Goal: Task Accomplishment & Management: Find specific page/section

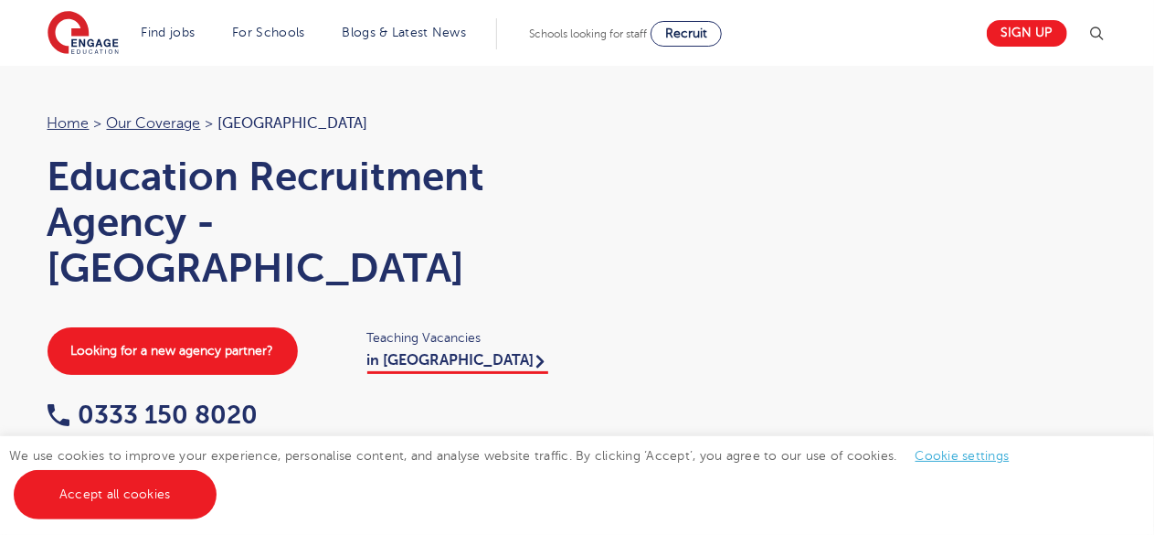
click at [1081, 478] on div "We use cookies to improve your experience, personalise content, and analyse web…" at bounding box center [577, 485] width 1154 height 99
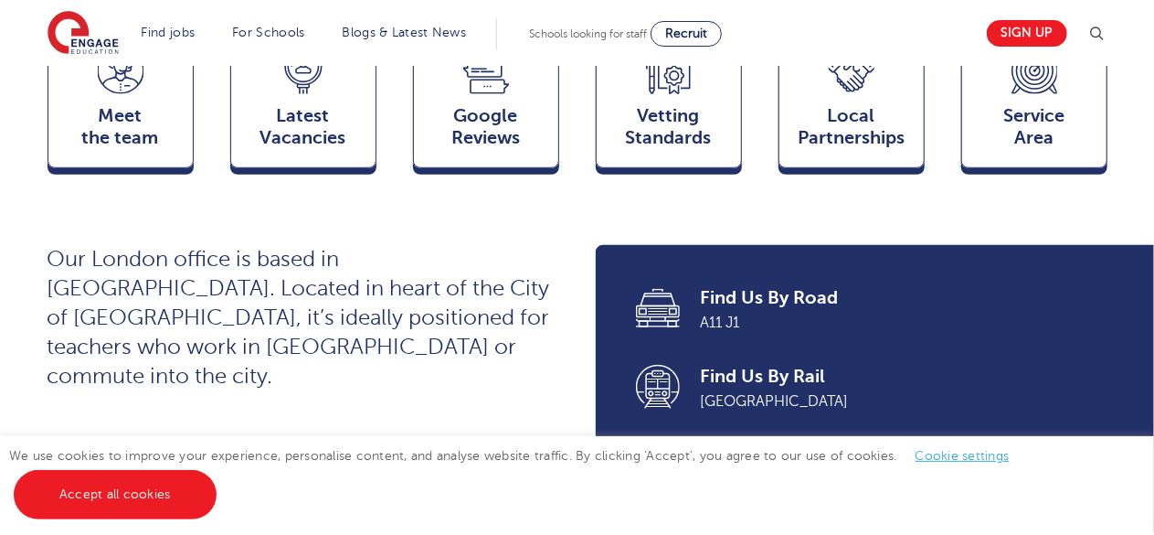
scroll to position [585, 0]
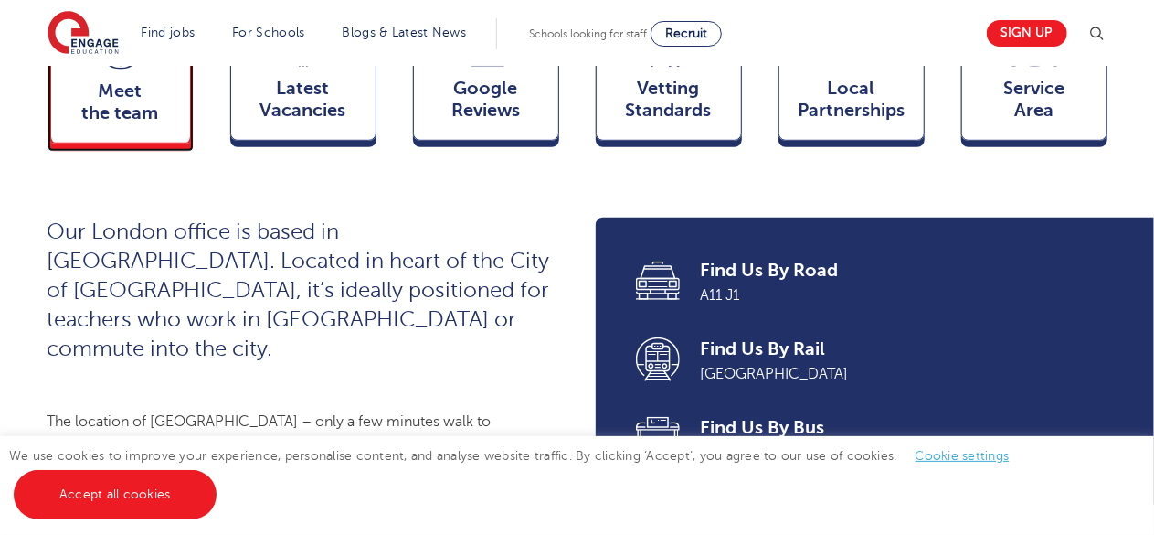
click at [133, 118] on span "Meet the team" at bounding box center [120, 102] width 121 height 44
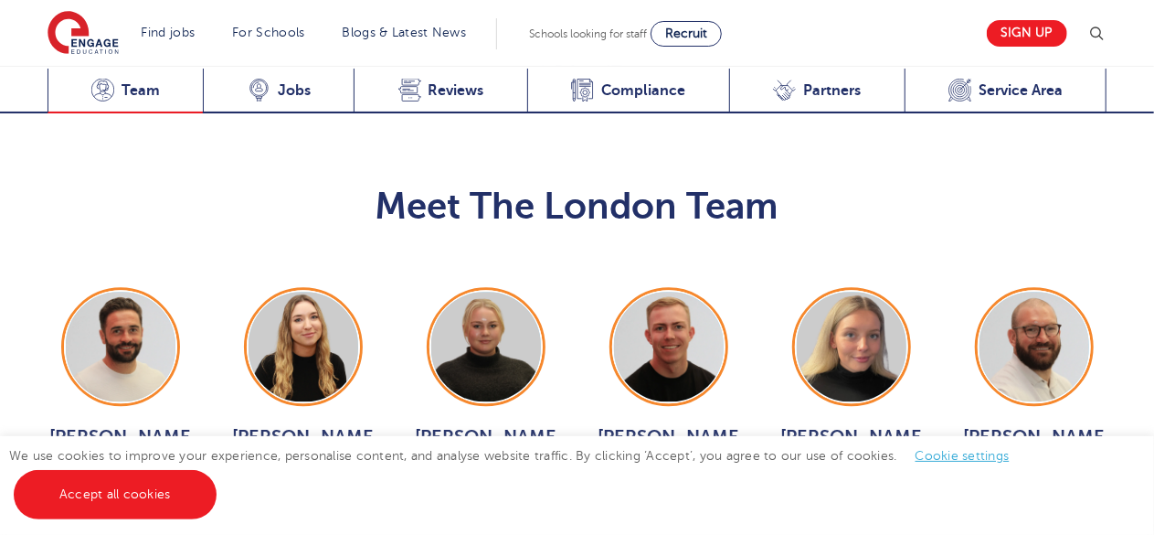
scroll to position [1958, 0]
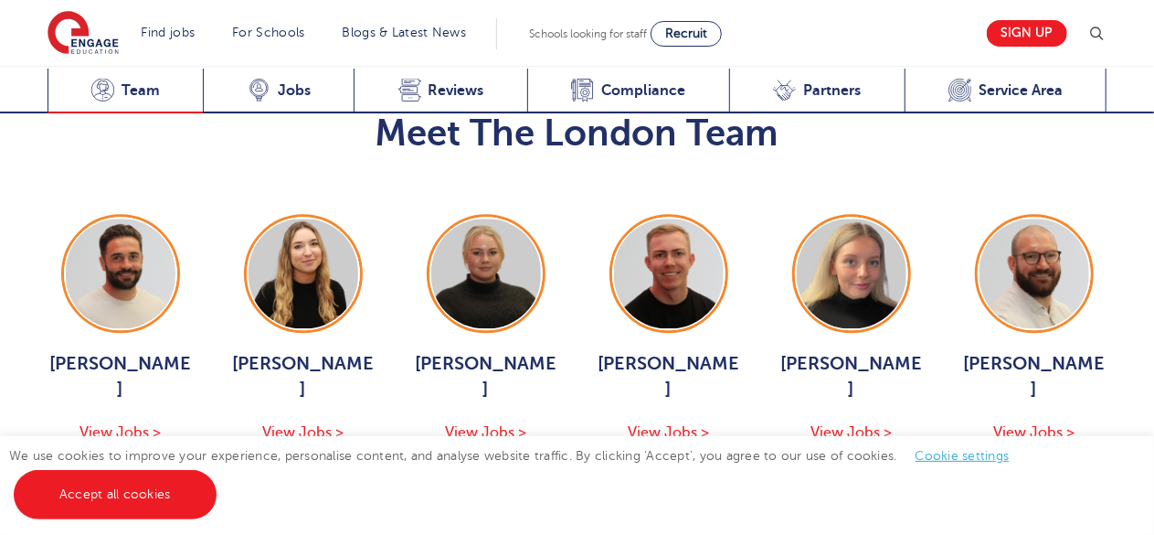
click at [133, 118] on h2 "Meet The London Team" at bounding box center [578, 134] width 1060 height 44
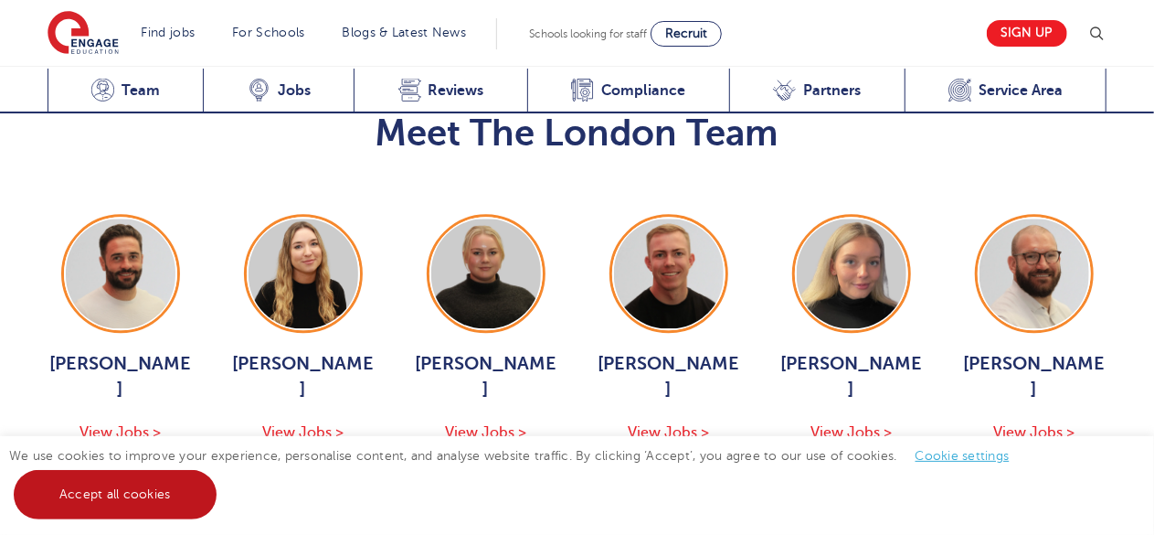
drag, startPoint x: 592, startPoint y: 385, endPoint x: 120, endPoint y: 498, distance: 486.0
click at [120, 498] on link "Accept all cookies" at bounding box center [115, 494] width 203 height 49
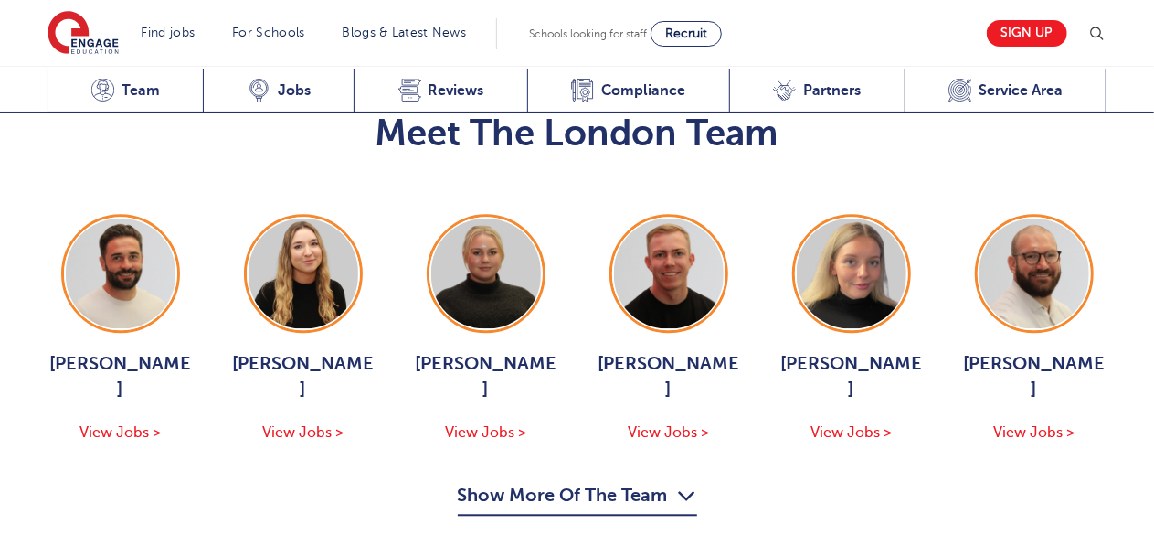
click at [686, 481] on icon "button" at bounding box center [687, 495] width 19 height 29
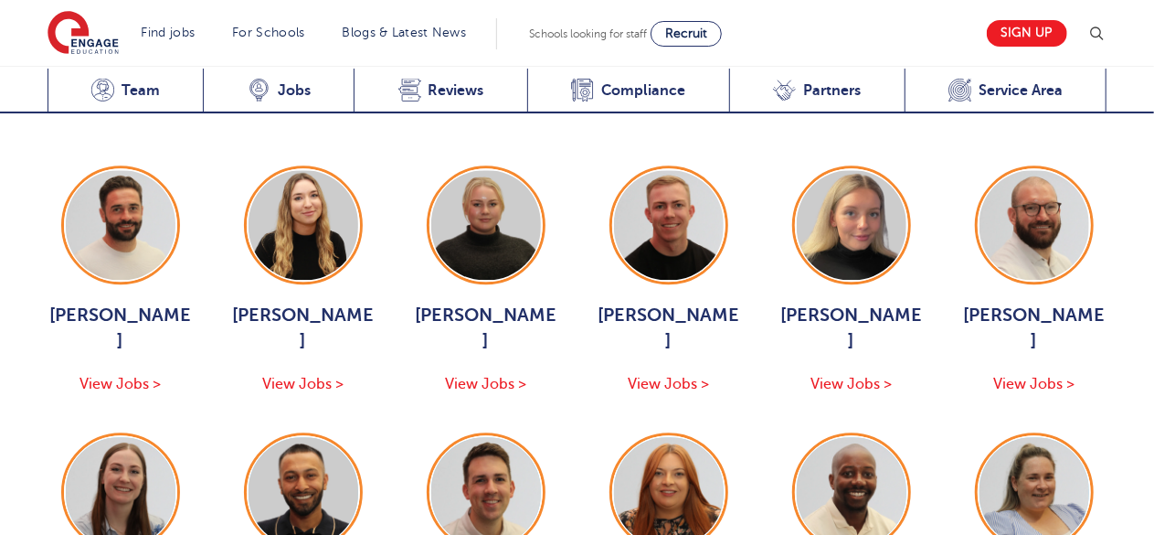
scroll to position [1934, 0]
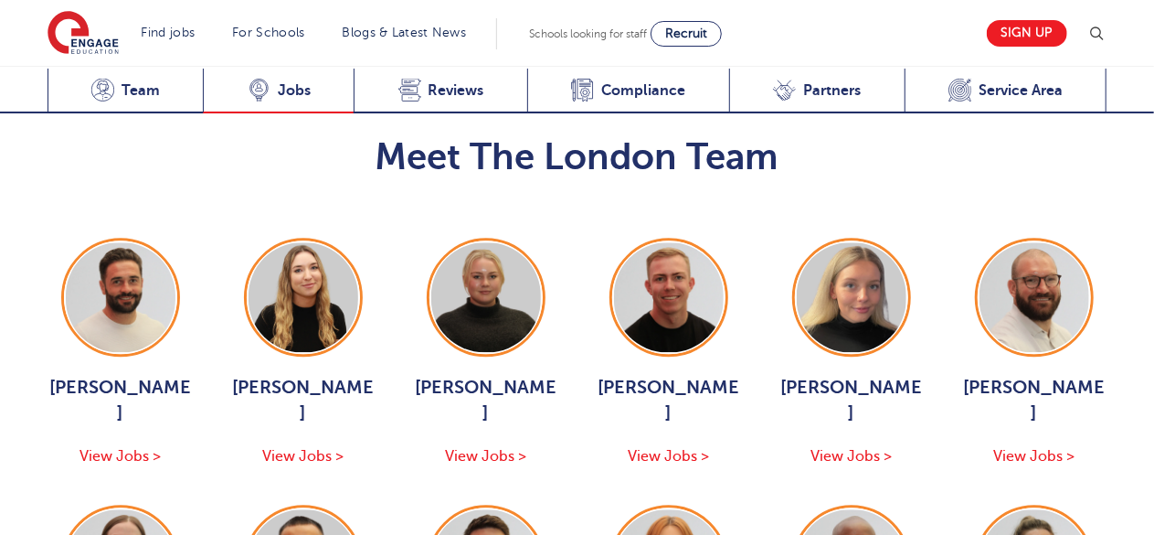
click at [294, 91] on span "Jobs" at bounding box center [294, 90] width 33 height 18
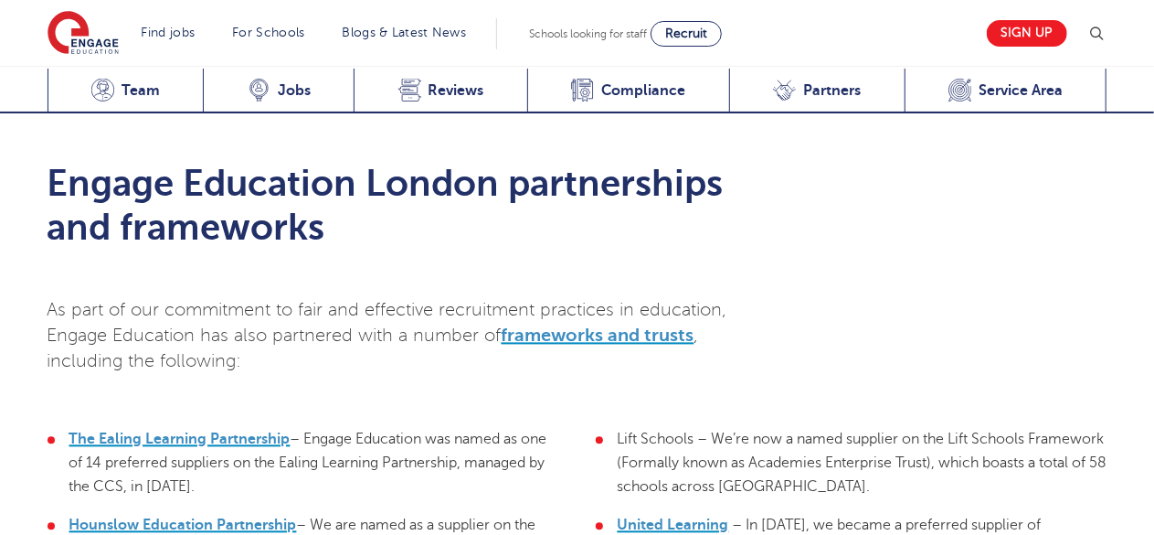
scroll to position [5265, 0]
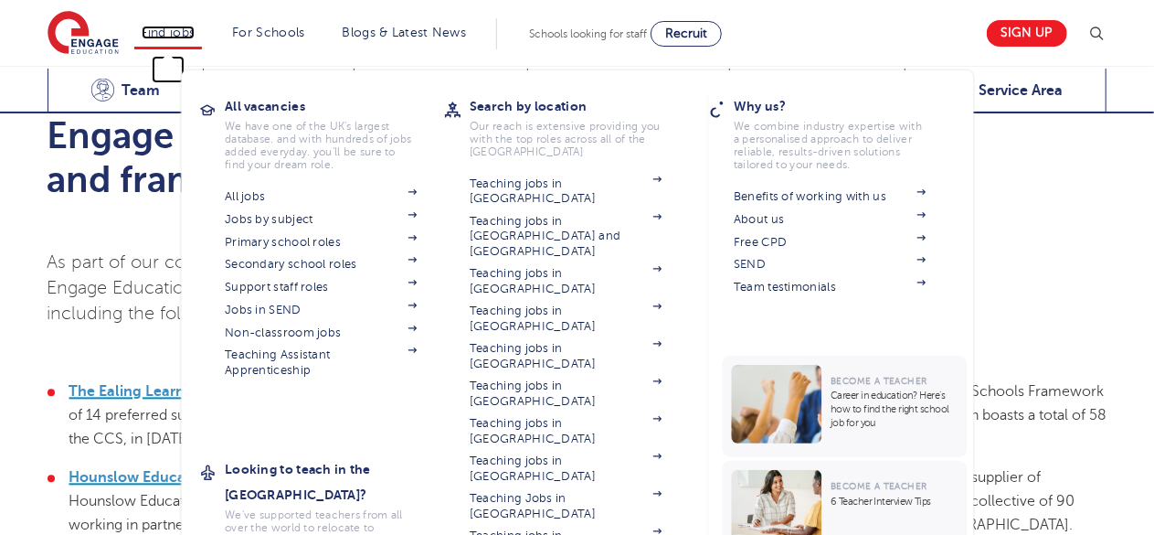
click at [189, 31] on link "Find jobs" at bounding box center [169, 33] width 54 height 14
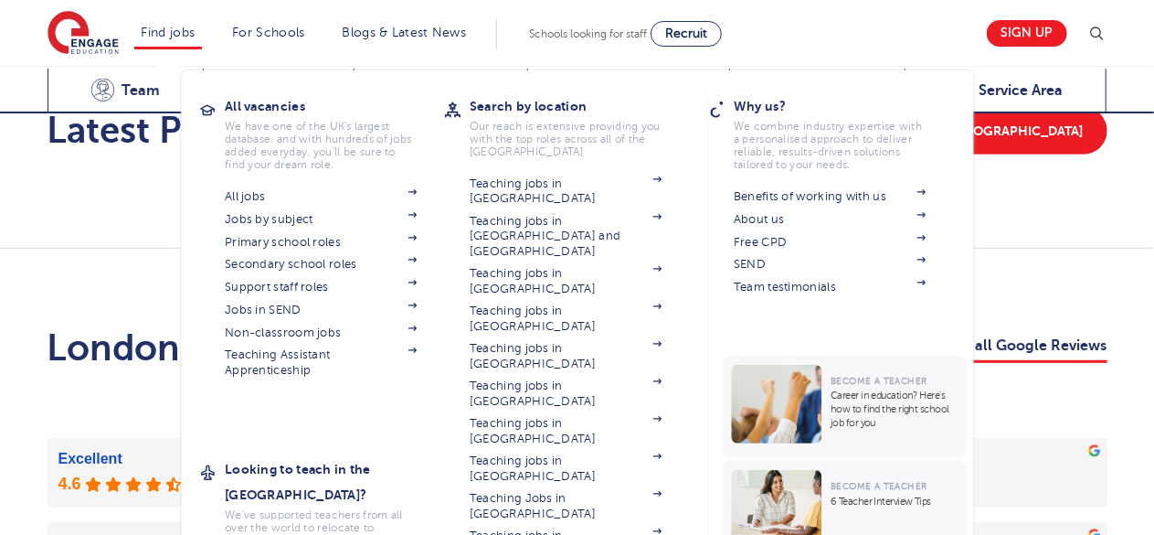
scroll to position [1968, 0]
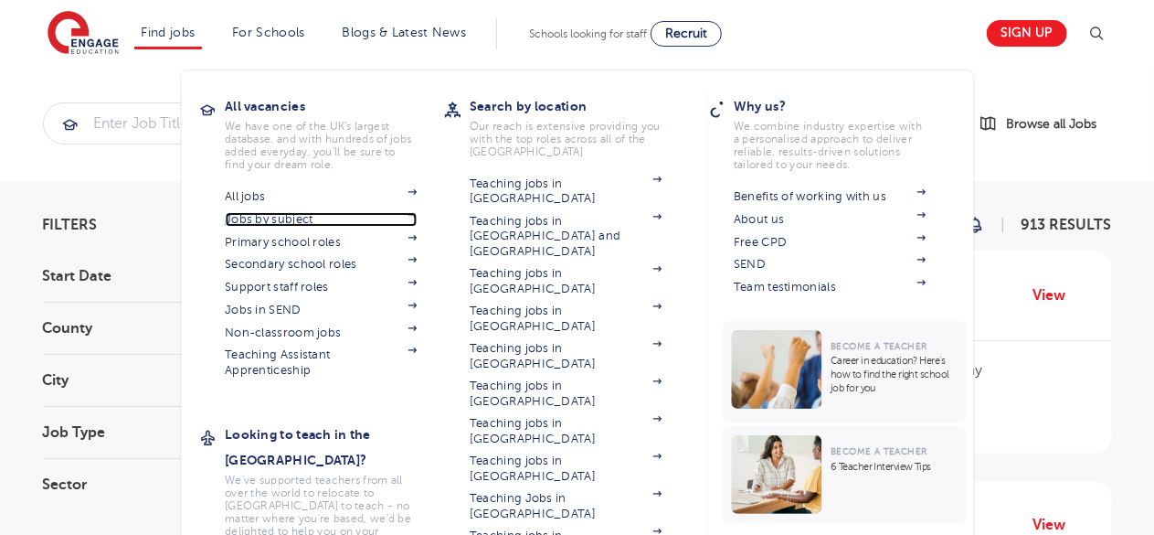
click at [312, 218] on link "Jobs by subject" at bounding box center [321, 219] width 192 height 15
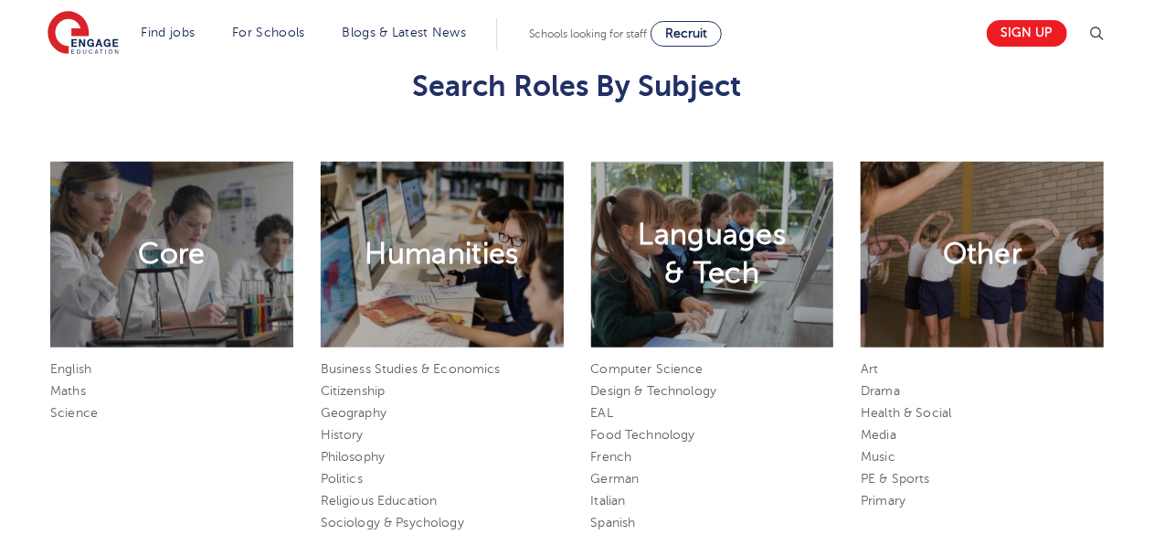
scroll to position [777, 0]
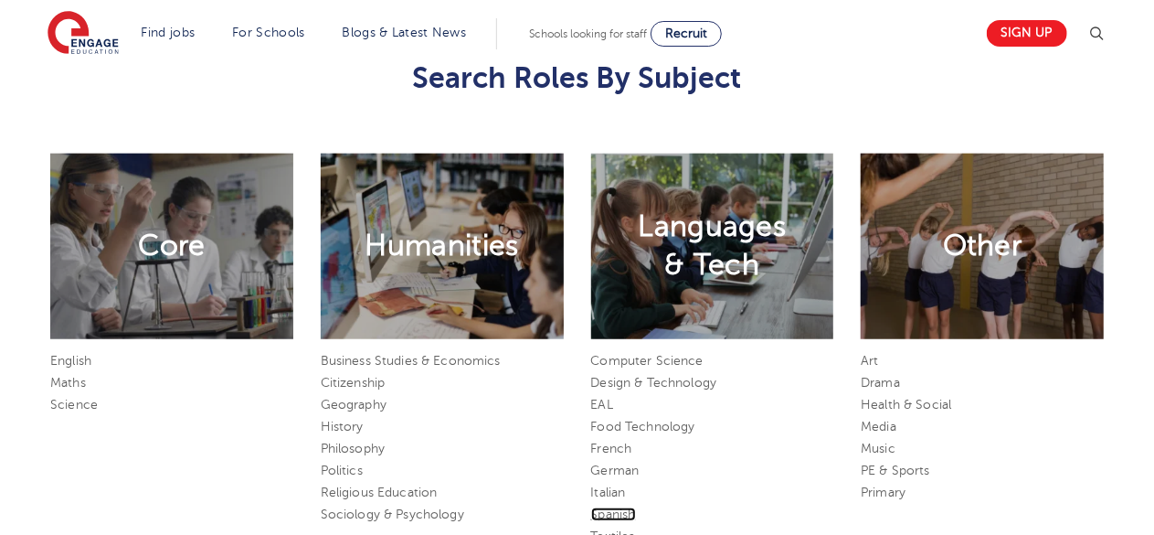
click at [629, 515] on link "Spanish" at bounding box center [613, 514] width 45 height 14
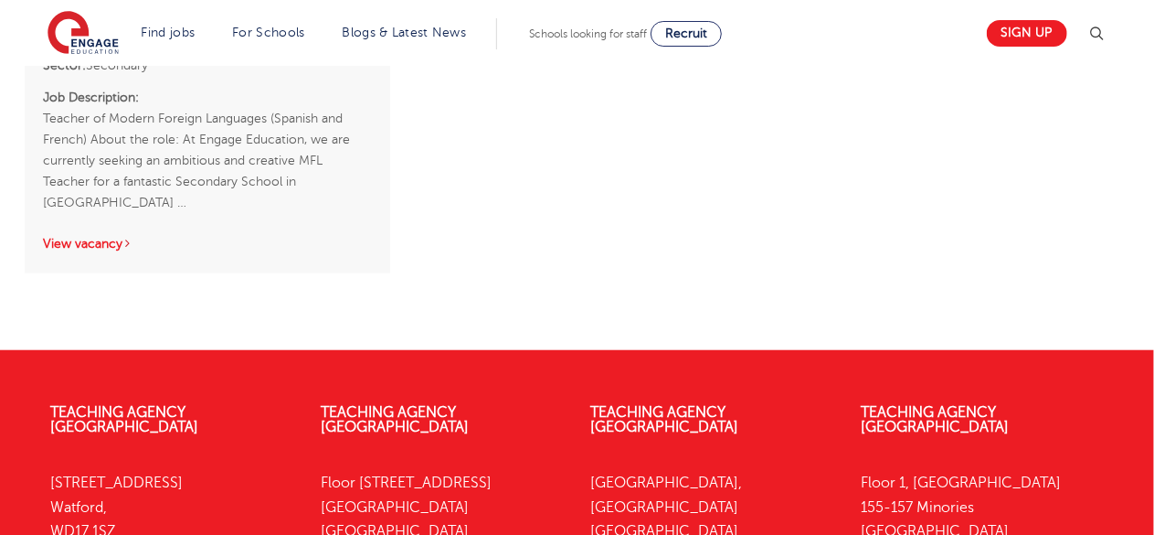
scroll to position [633, 0]
